Goal: Find contact information: Find contact information

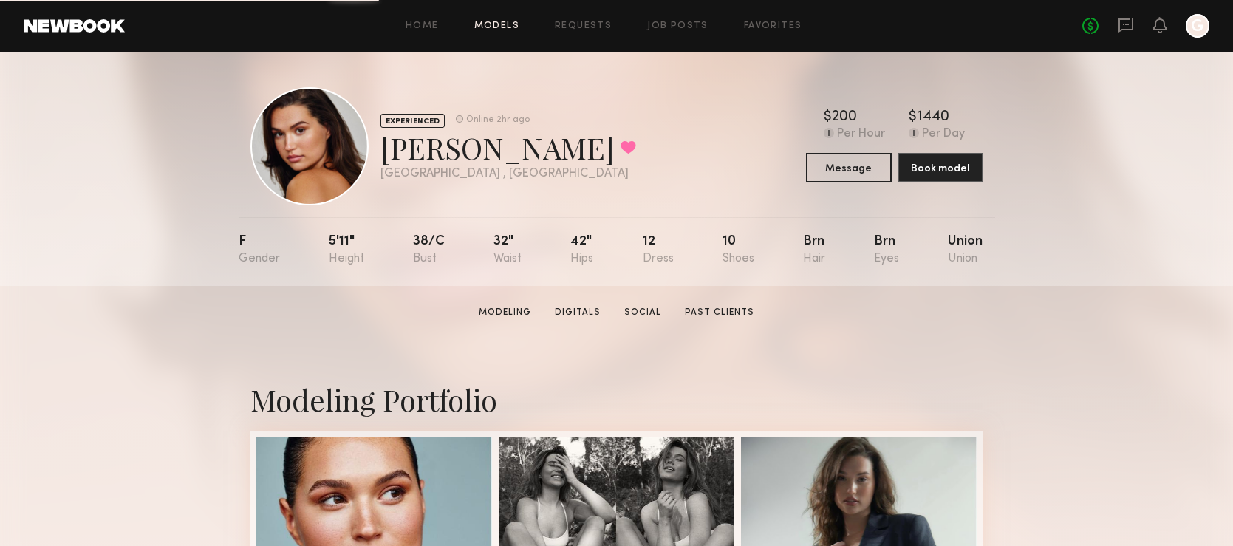
click at [502, 28] on link "Models" at bounding box center [496, 26] width 45 height 10
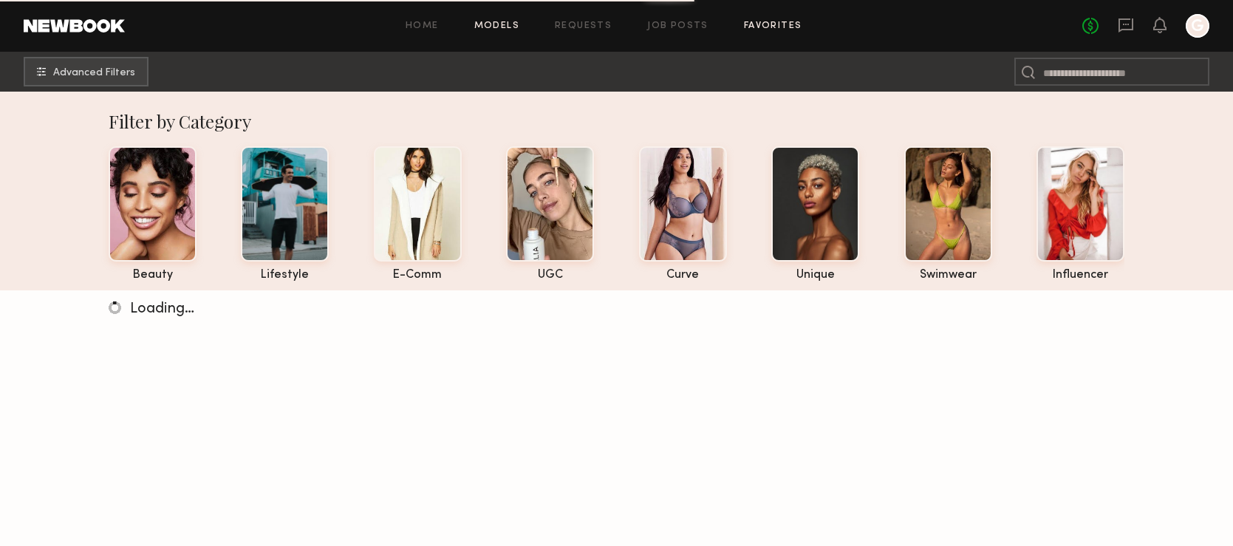
click at [790, 26] on link "Favorites" at bounding box center [773, 26] width 58 height 10
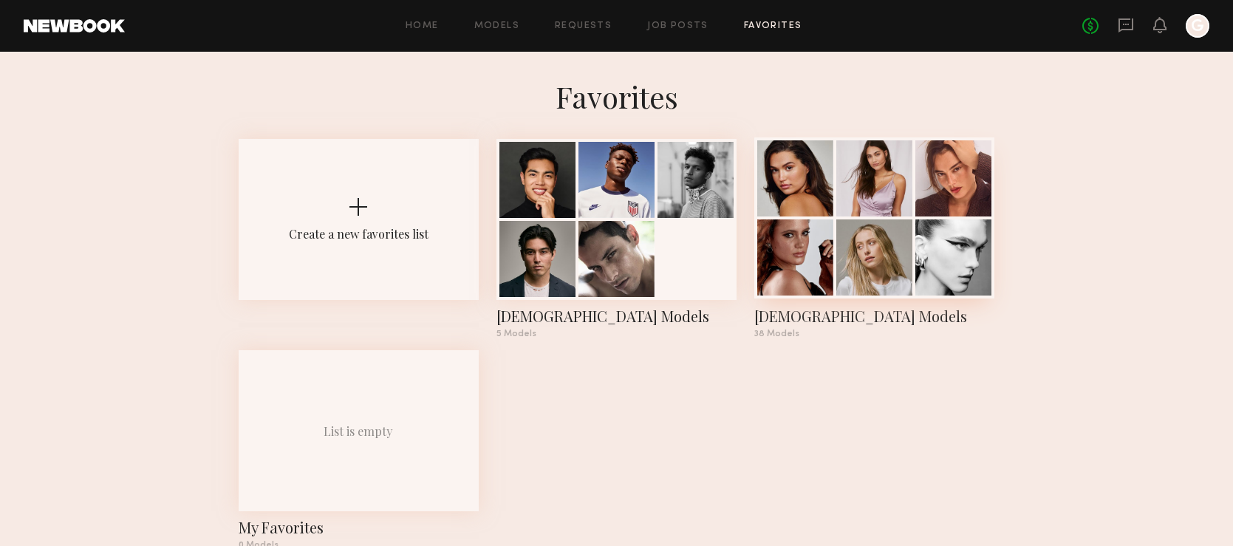
click at [884, 215] on div at bounding box center [874, 178] width 76 height 76
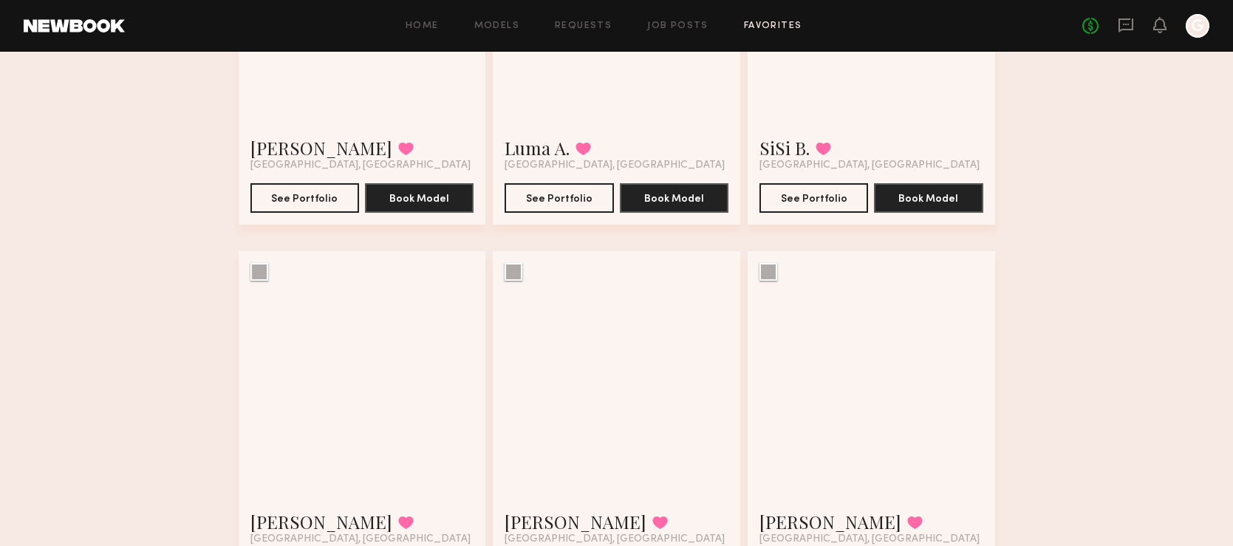
scroll to position [394, 0]
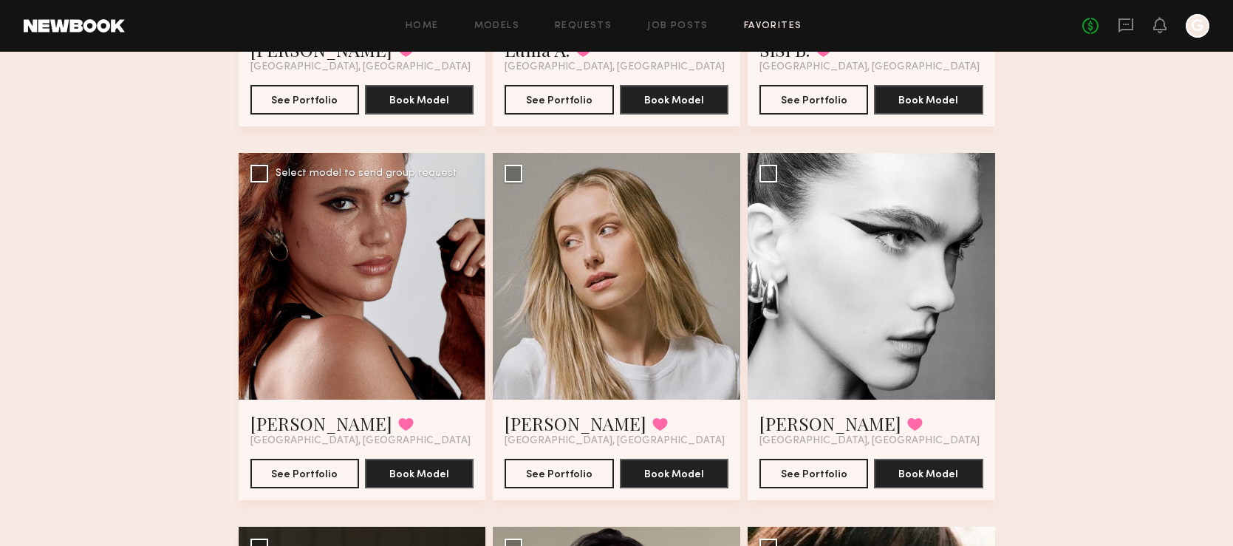
click at [395, 242] on div at bounding box center [363, 277] width 248 height 248
click at [324, 472] on button "See Portfolio" at bounding box center [305, 473] width 109 height 30
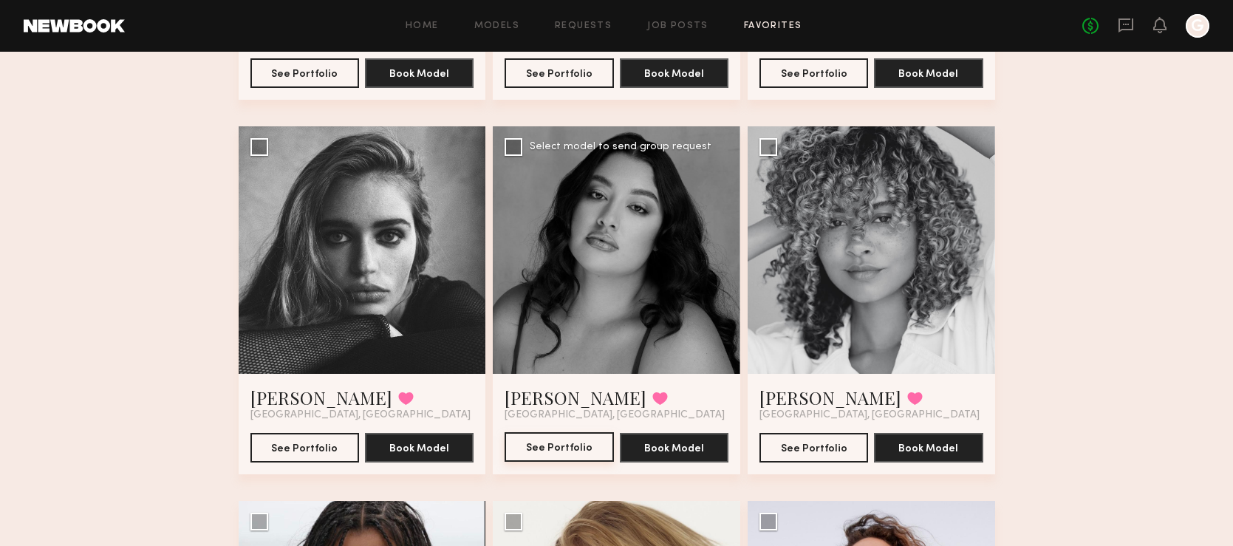
scroll to position [1187, 0]
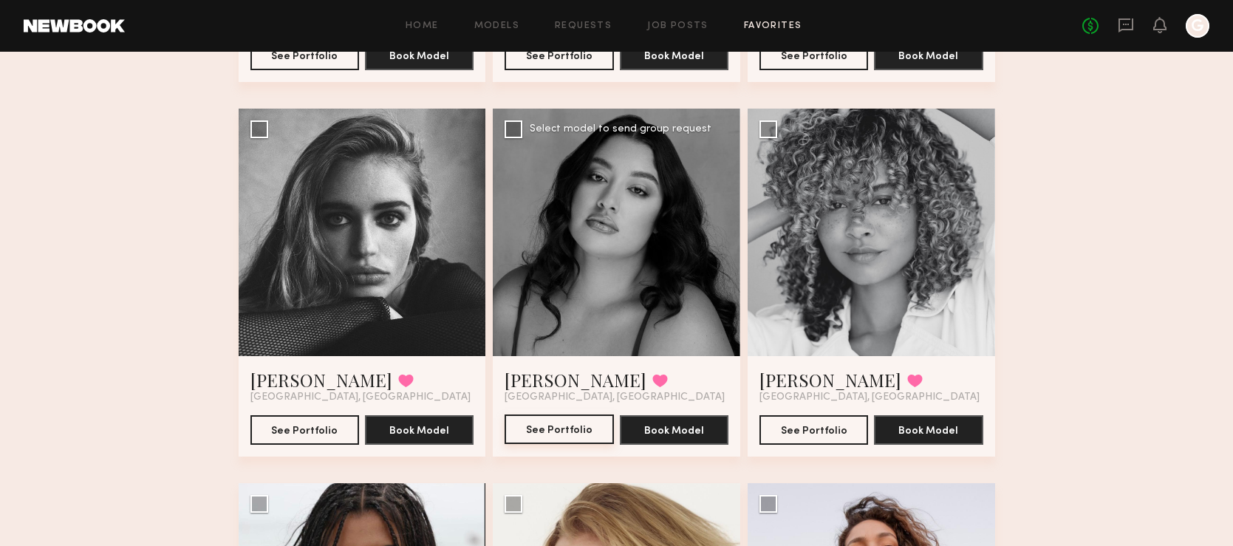
click at [565, 424] on button "See Portfolio" at bounding box center [559, 430] width 109 height 30
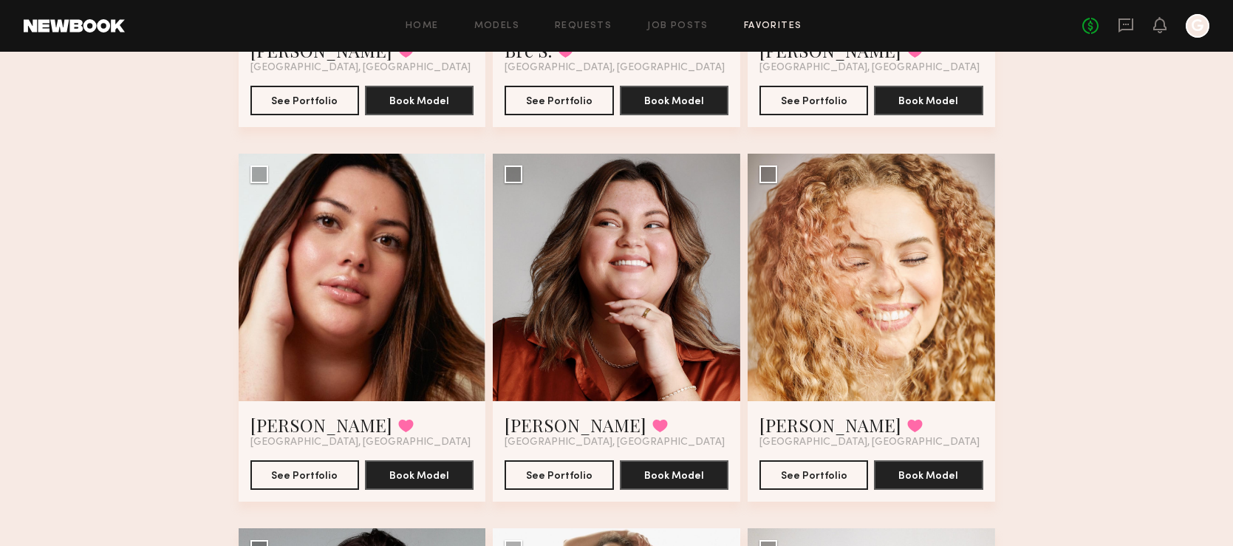
scroll to position [1922, 0]
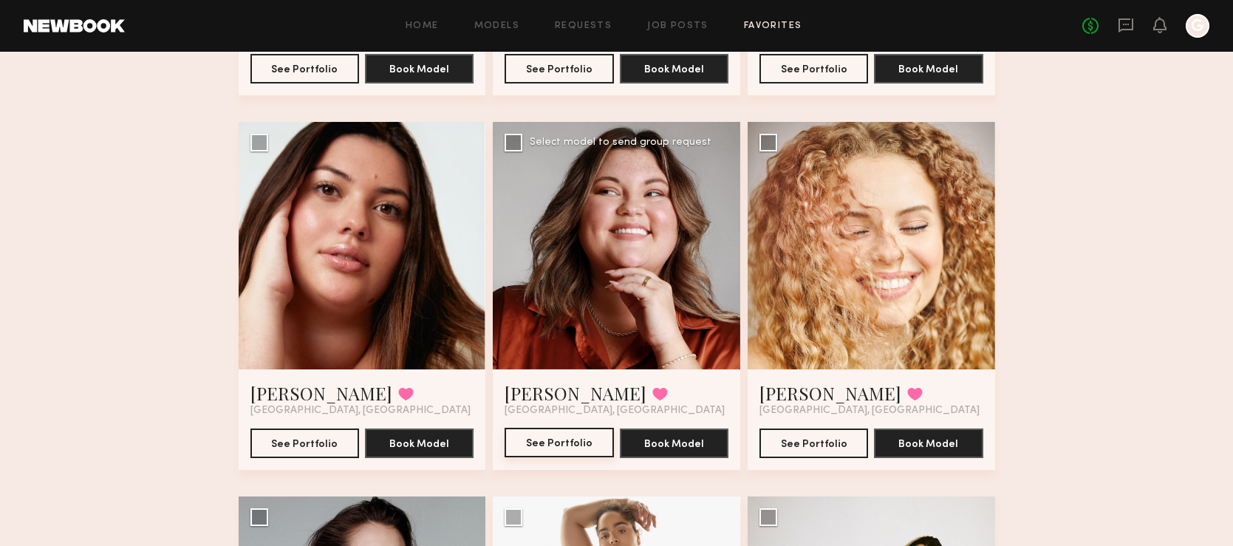
click at [559, 439] on button "See Portfolio" at bounding box center [559, 443] width 109 height 30
click at [1076, 223] on div "Favorites Female Models 38 Models Share Copy Shareable Link Edit Ella J. Favori…" at bounding box center [616, 461] width 1233 height 4610
click at [316, 443] on button "See Portfolio" at bounding box center [305, 443] width 109 height 30
click at [1060, 234] on div "Favorites Female Models 38 Models Share Copy Shareable Link Edit Ella J. Favori…" at bounding box center [616, 461] width 1233 height 4610
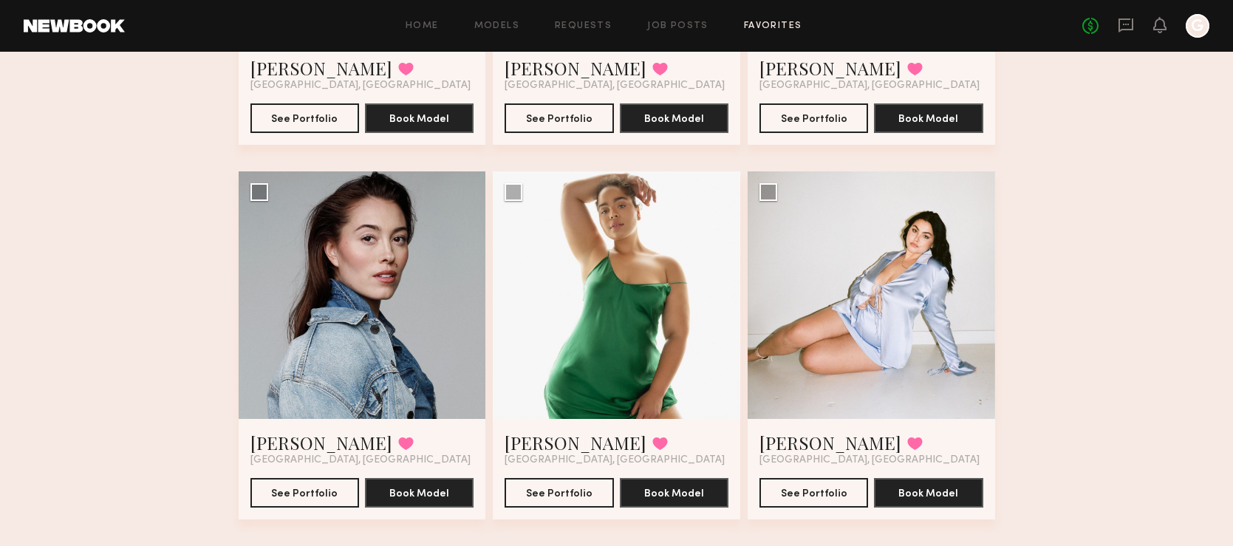
scroll to position [2252, 0]
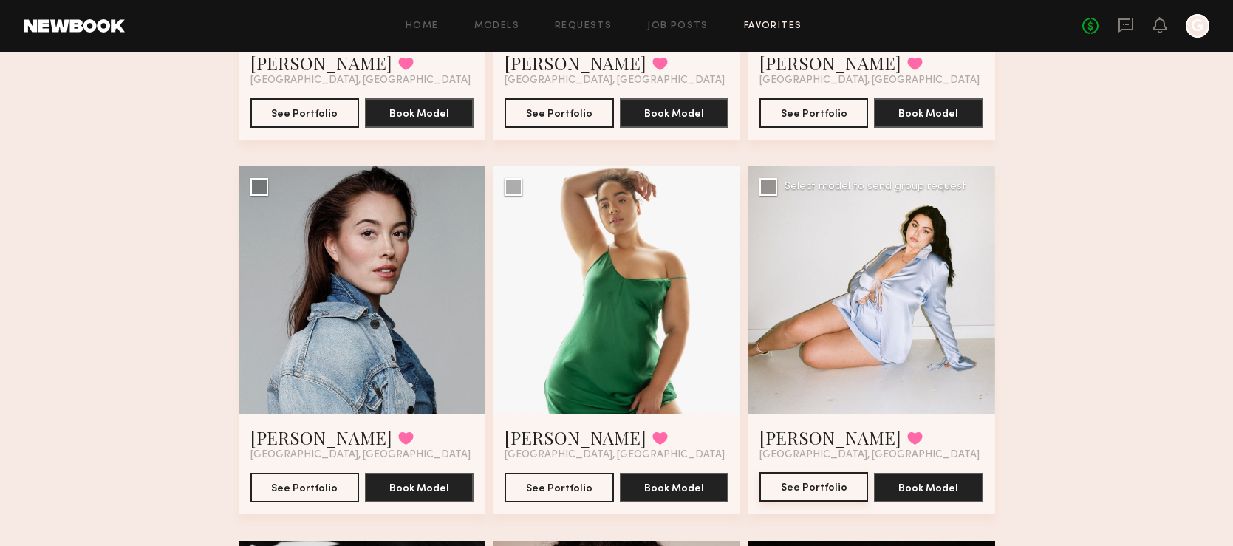
click at [828, 480] on button "See Portfolio" at bounding box center [814, 487] width 109 height 30
click at [557, 480] on button "See Portfolio" at bounding box center [559, 487] width 109 height 30
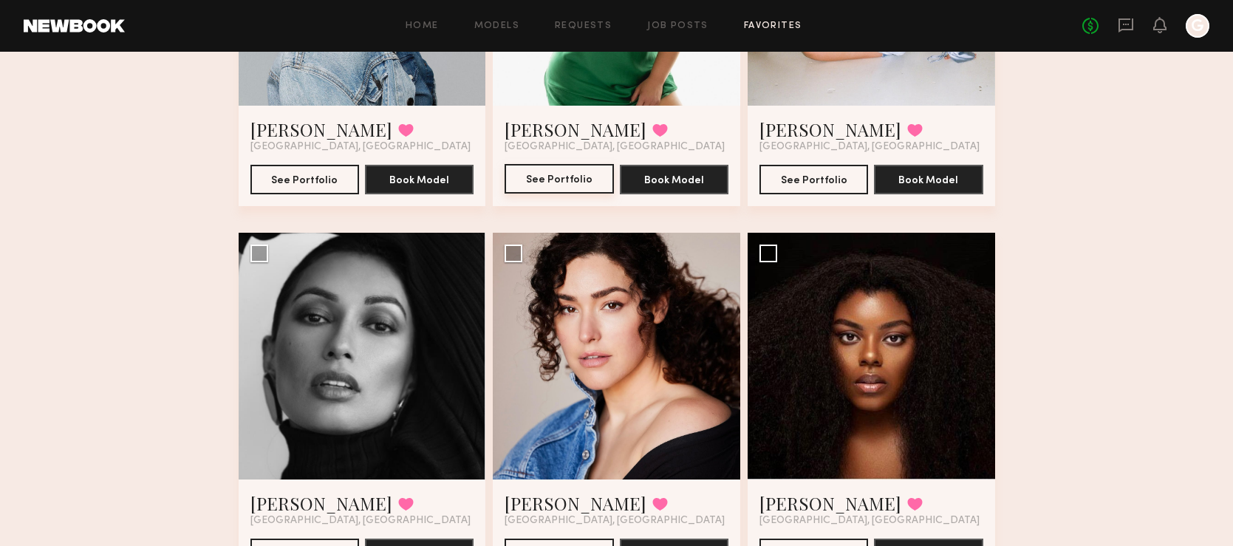
scroll to position [2672, 0]
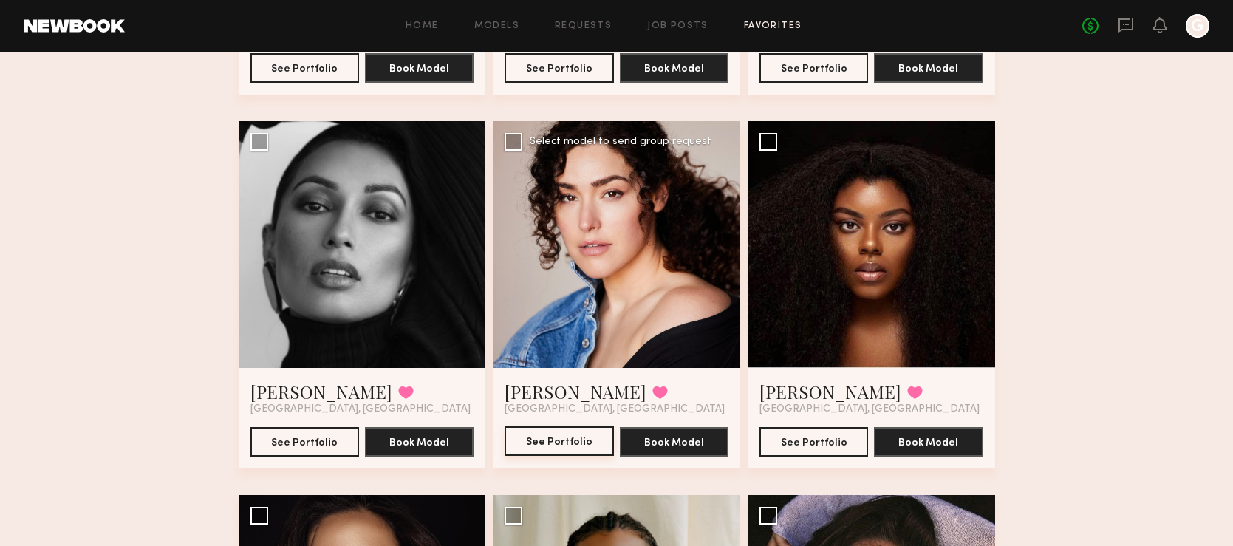
click at [546, 437] on button "See Portfolio" at bounding box center [559, 441] width 109 height 30
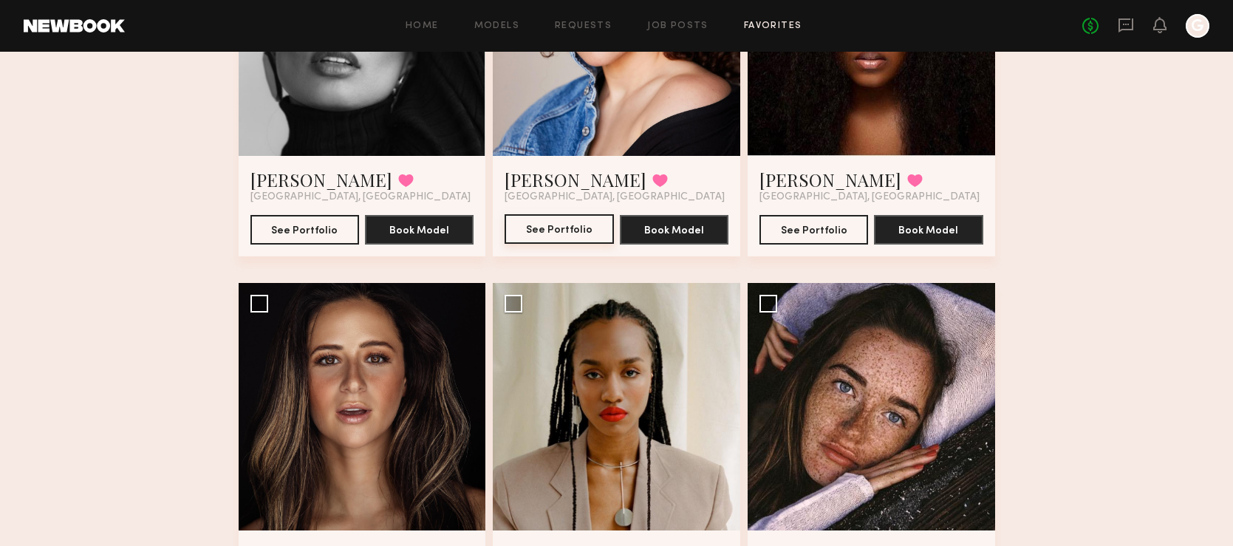
scroll to position [2885, 0]
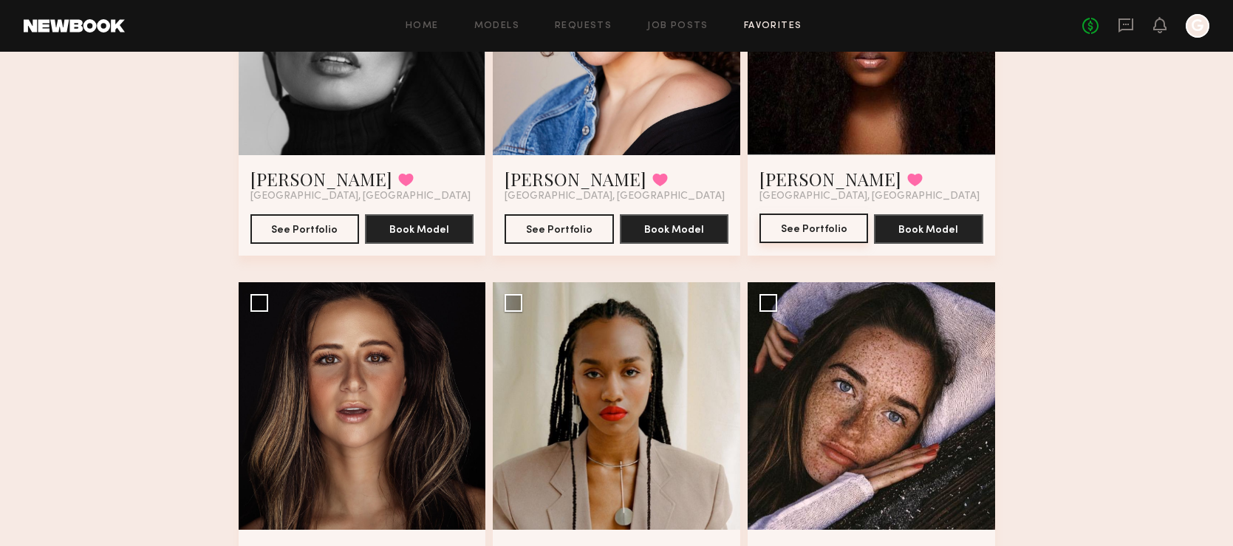
click at [838, 223] on button "See Portfolio" at bounding box center [814, 229] width 109 height 30
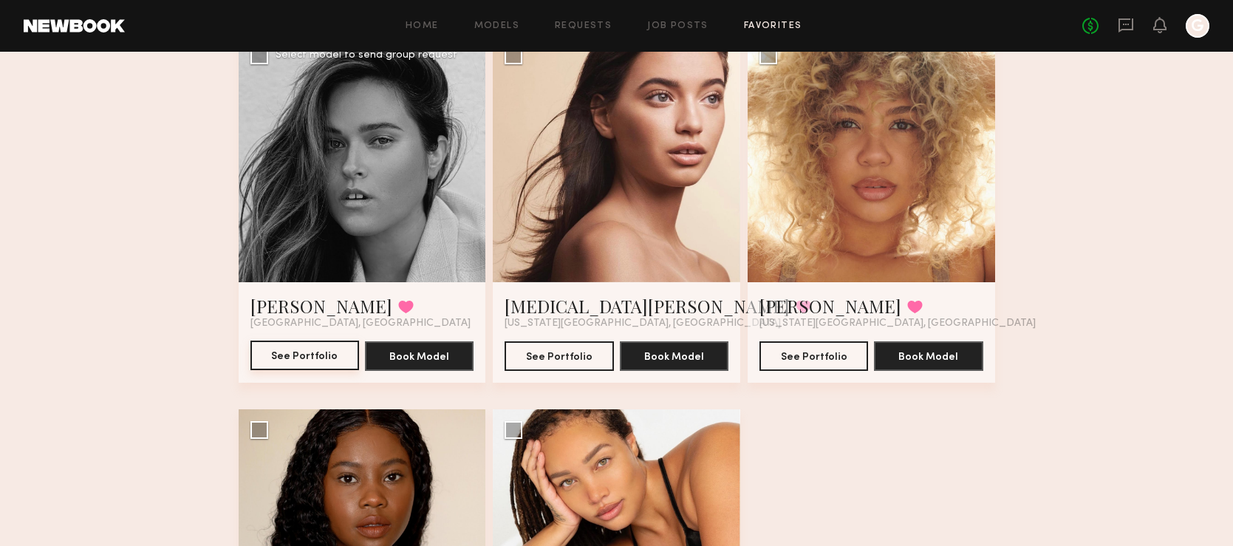
scroll to position [4256, 0]
click at [321, 352] on button "See Portfolio" at bounding box center [305, 355] width 109 height 30
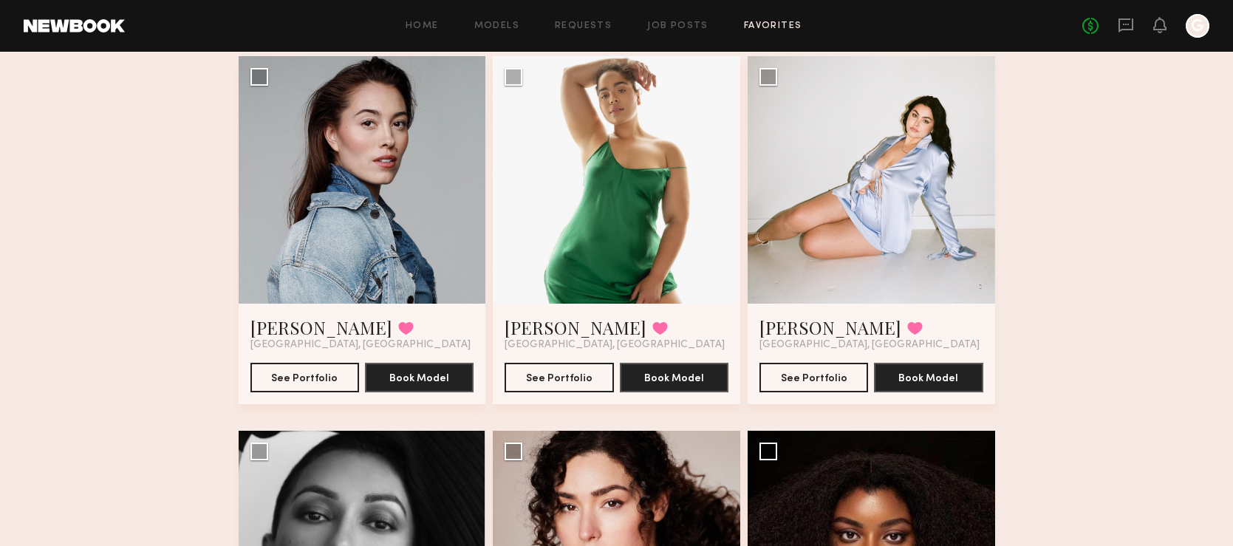
scroll to position [2355, 0]
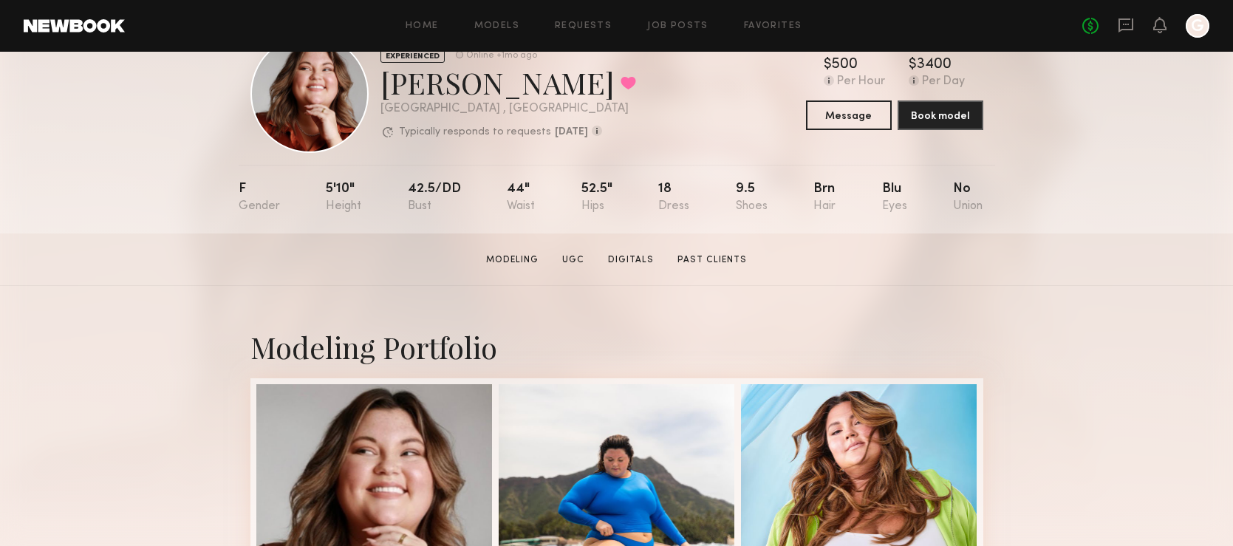
scroll to position [48, 0]
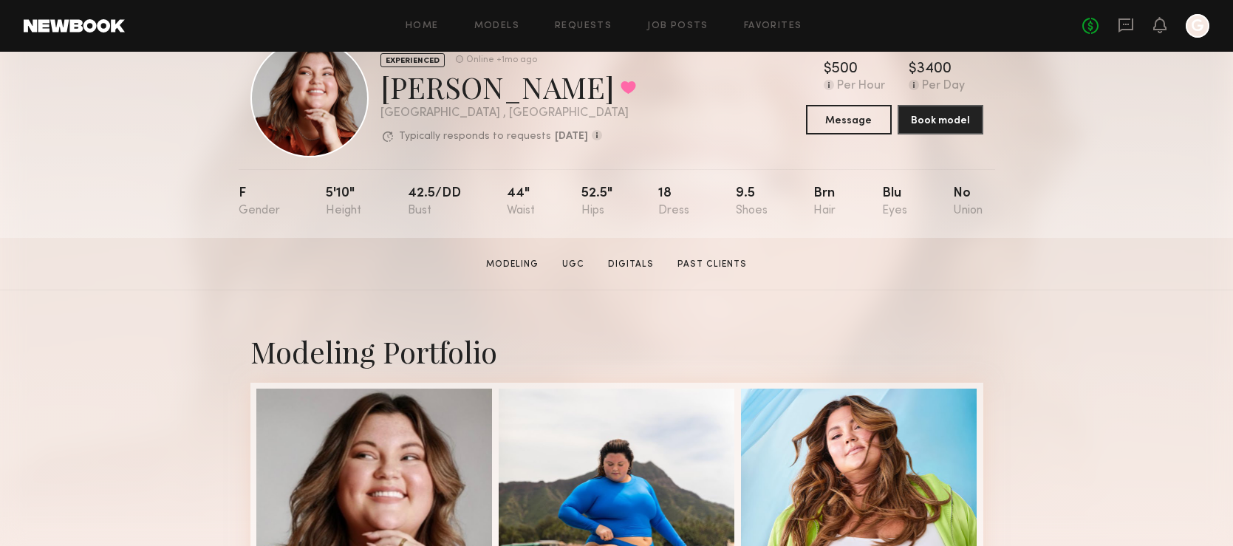
click at [157, 259] on section "[PERSON_NAME] Modeling UGC Digitals Past Clients Message Book Model" at bounding box center [616, 264] width 1233 height 52
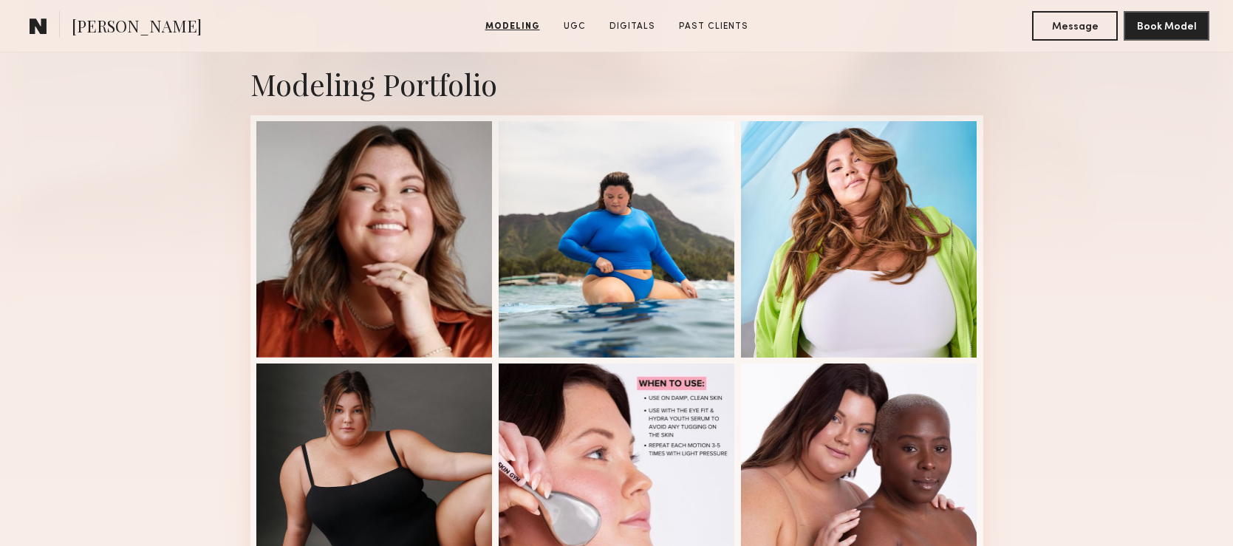
scroll to position [0, 0]
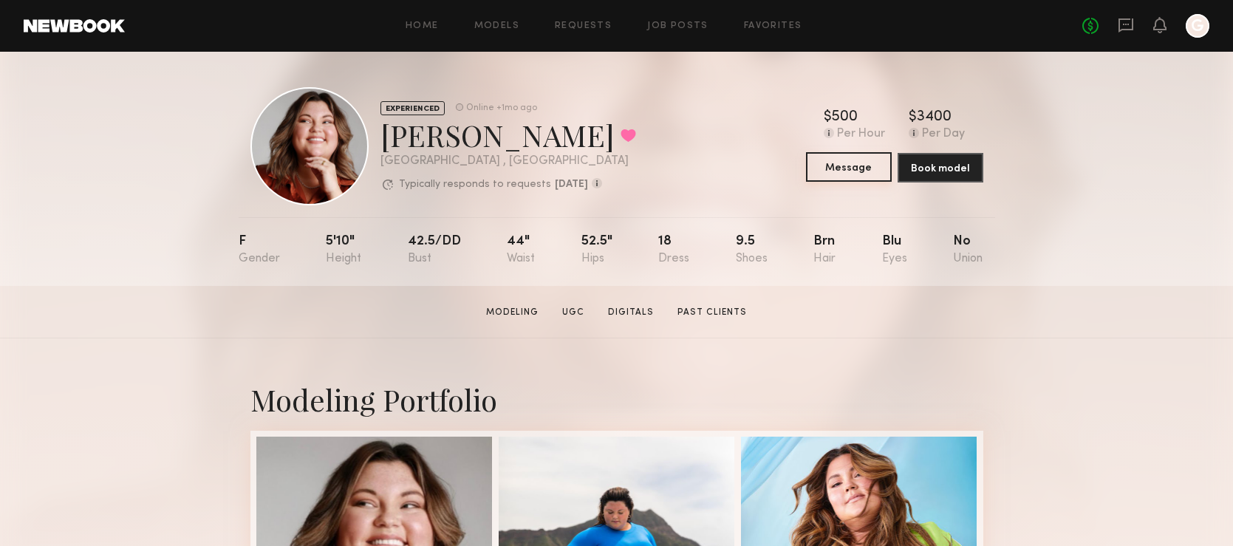
click at [837, 161] on button "Message" at bounding box center [849, 167] width 86 height 30
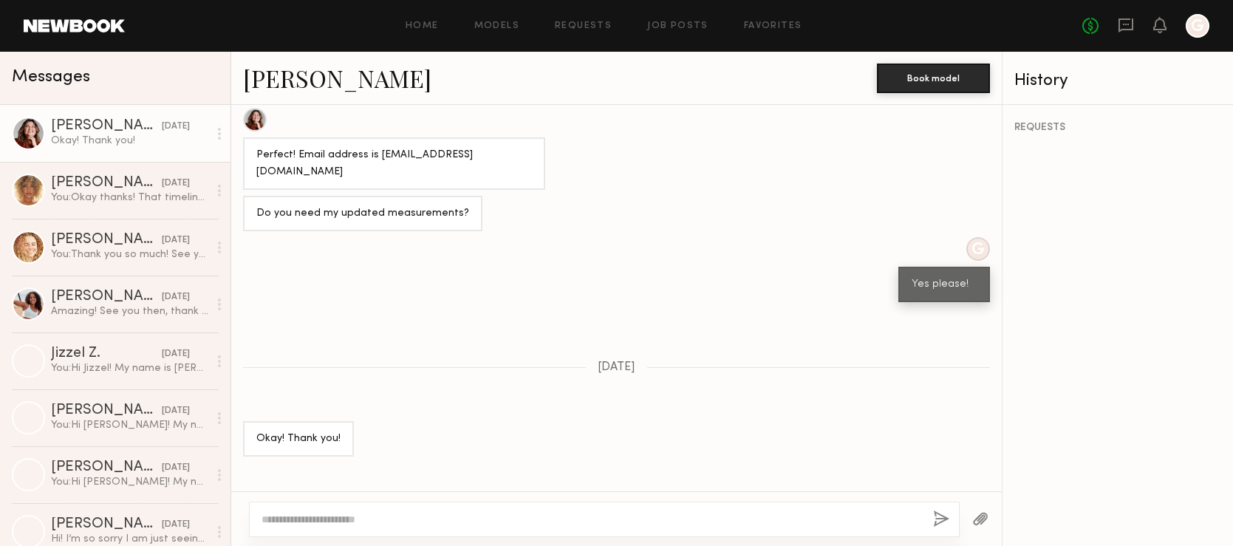
scroll to position [848, 0]
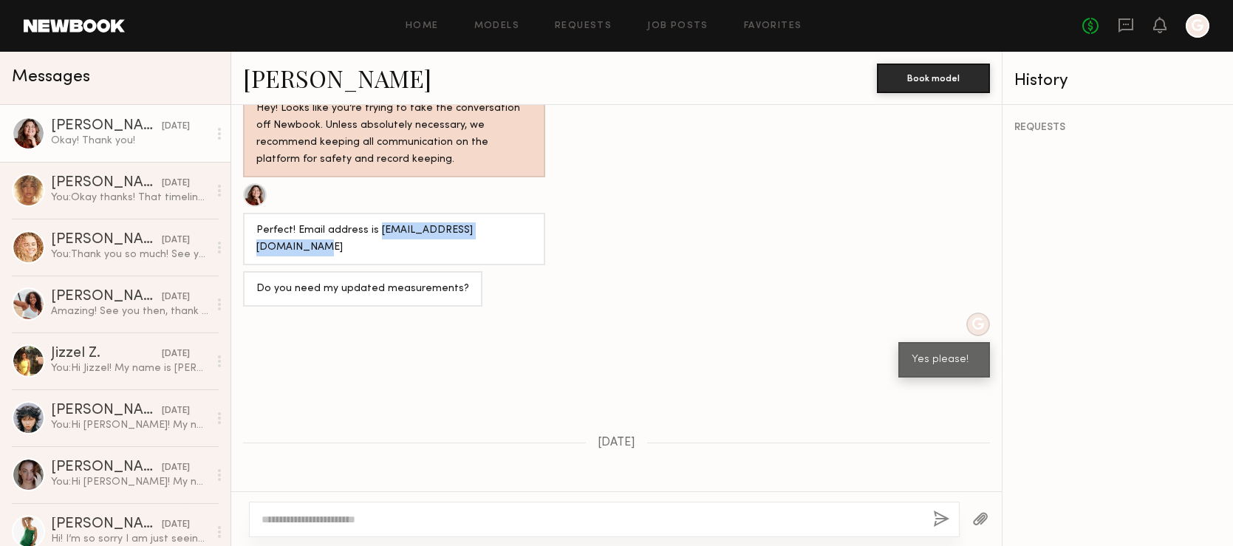
drag, startPoint x: 373, startPoint y: 229, endPoint x: 512, endPoint y: 229, distance: 138.9
click at [512, 229] on div "Perfect! Email address is recoverwithcarly@gmail.com" at bounding box center [394, 239] width 302 height 52
copy div "recoverwithcarly@gmail.com"
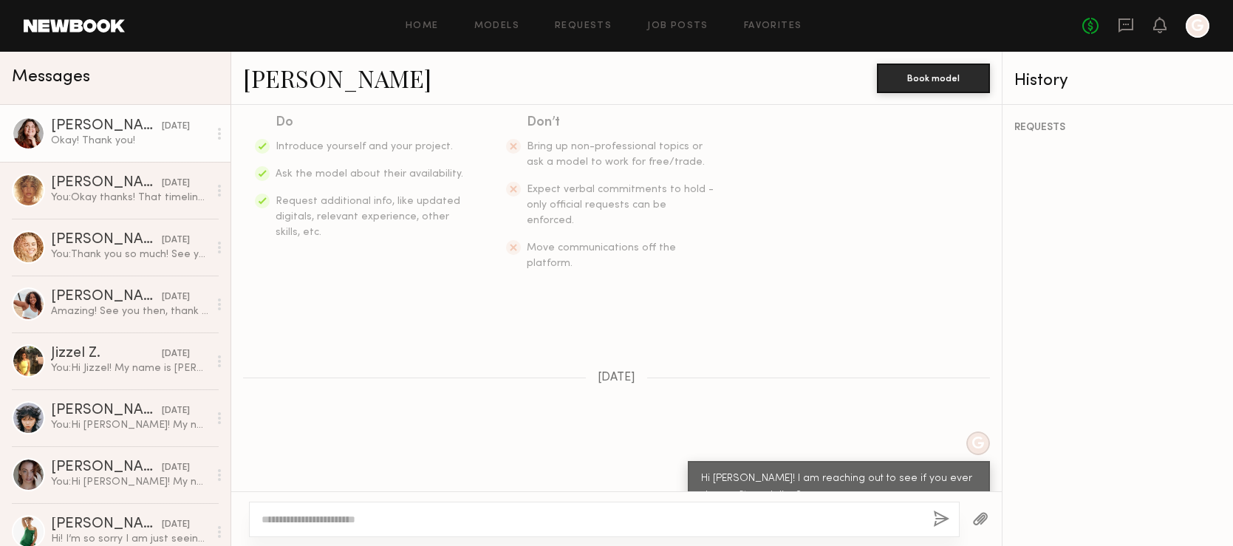
scroll to position [234, 0]
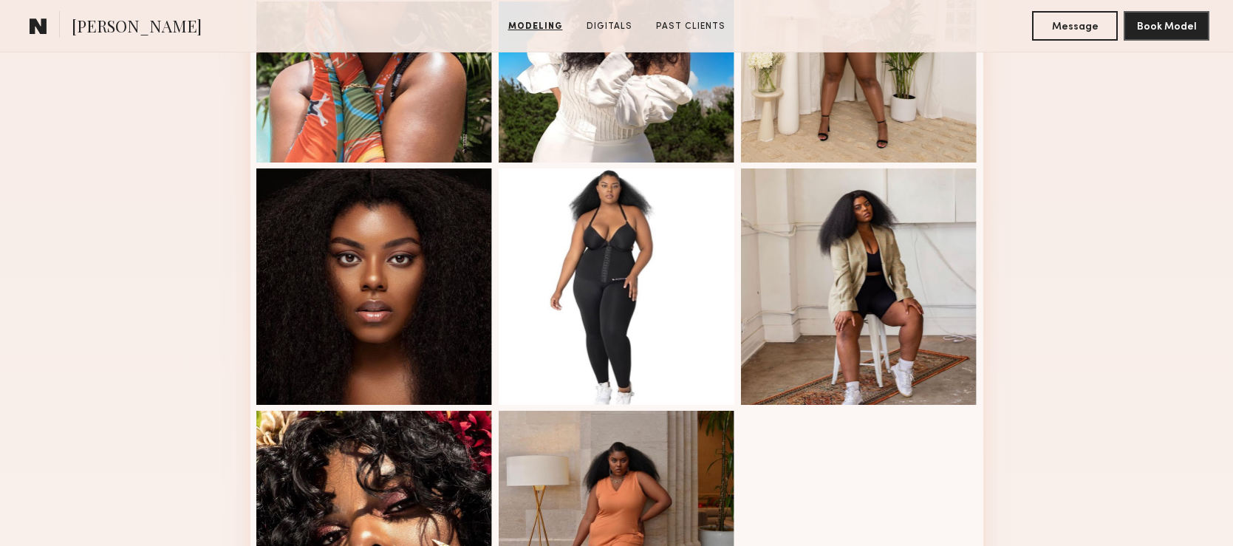
scroll to position [754, 0]
